Goal: Task Accomplishment & Management: Use online tool/utility

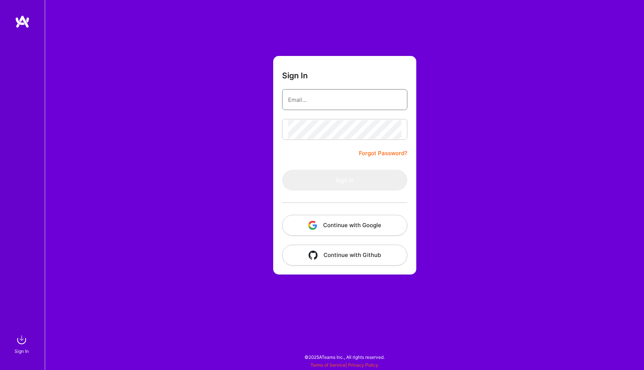
click at [362, 100] on input "email" at bounding box center [344, 99] width 113 height 19
click at [332, 99] on input "email" at bounding box center [344, 99] width 113 height 19
type input "h"
type input "[EMAIL_ADDRESS][DOMAIN_NAME]"
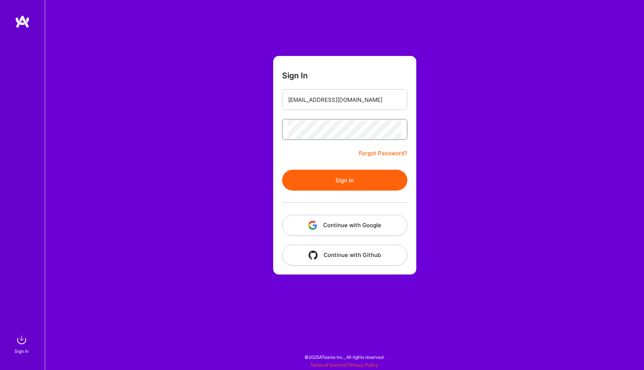
click at [282, 169] on button "Sign In" at bounding box center [344, 179] width 125 height 21
